Goal: Information Seeking & Learning: Learn about a topic

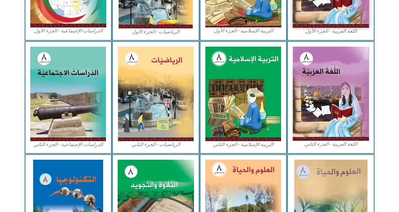
scroll to position [277, 0]
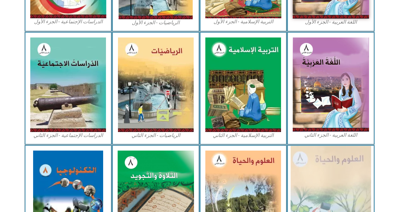
click at [328, 175] on img at bounding box center [330, 198] width 80 height 104
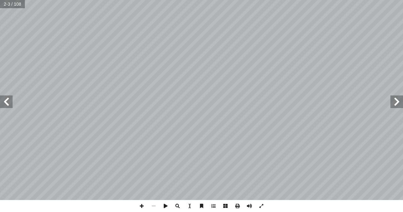
click at [7, 100] on span at bounding box center [6, 101] width 13 height 13
